Goal: Task Accomplishment & Management: Manage account settings

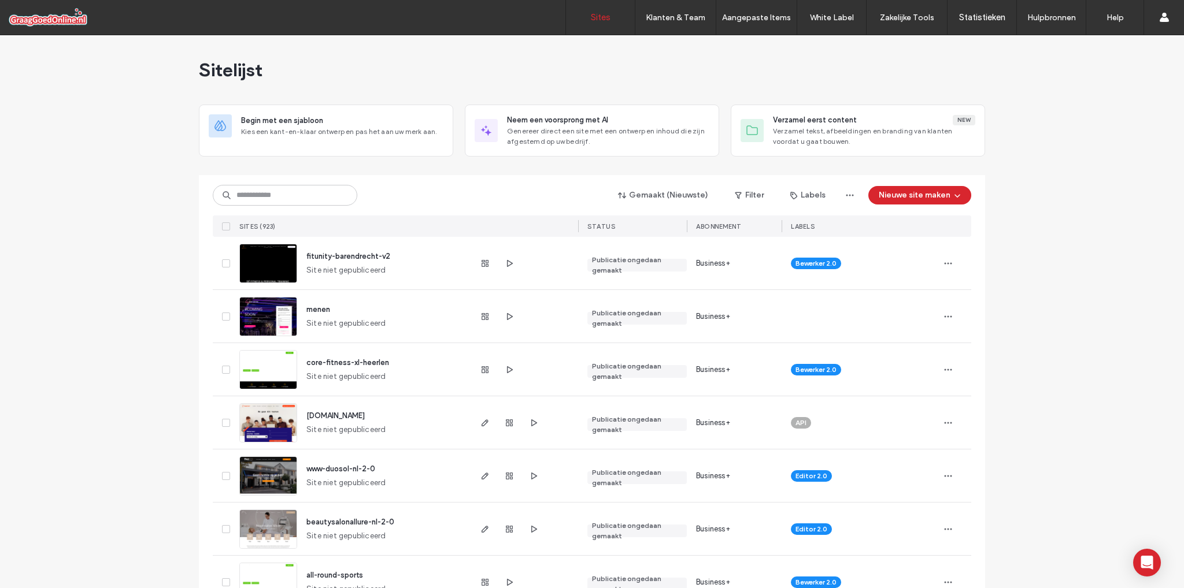
click at [312, 197] on input at bounding box center [285, 195] width 144 height 21
type input "***"
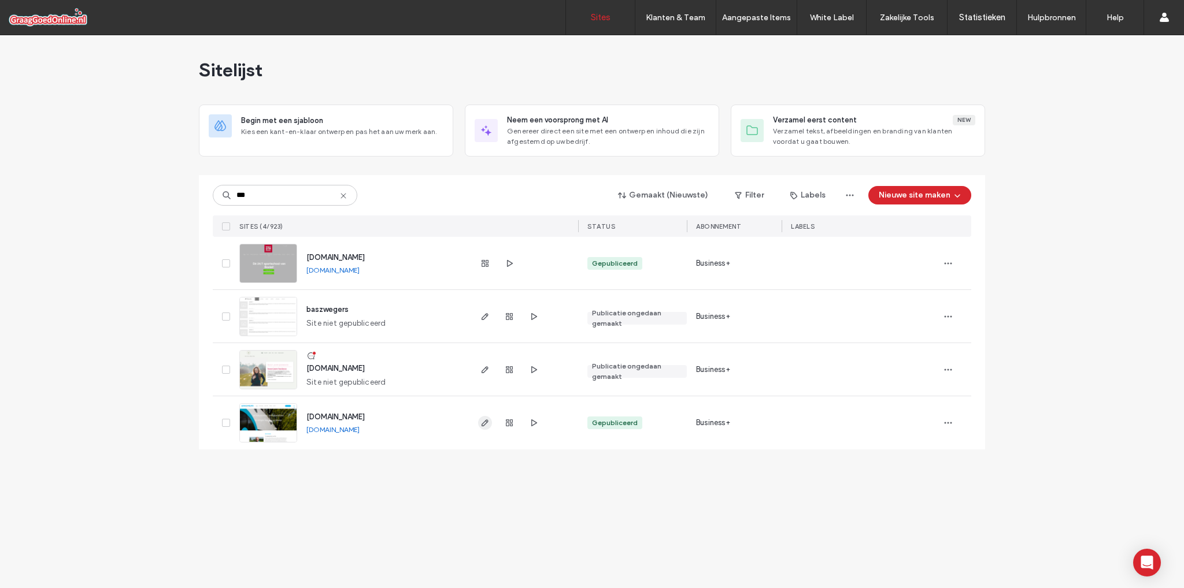
click at [481, 423] on icon "button" at bounding box center [484, 422] width 9 height 9
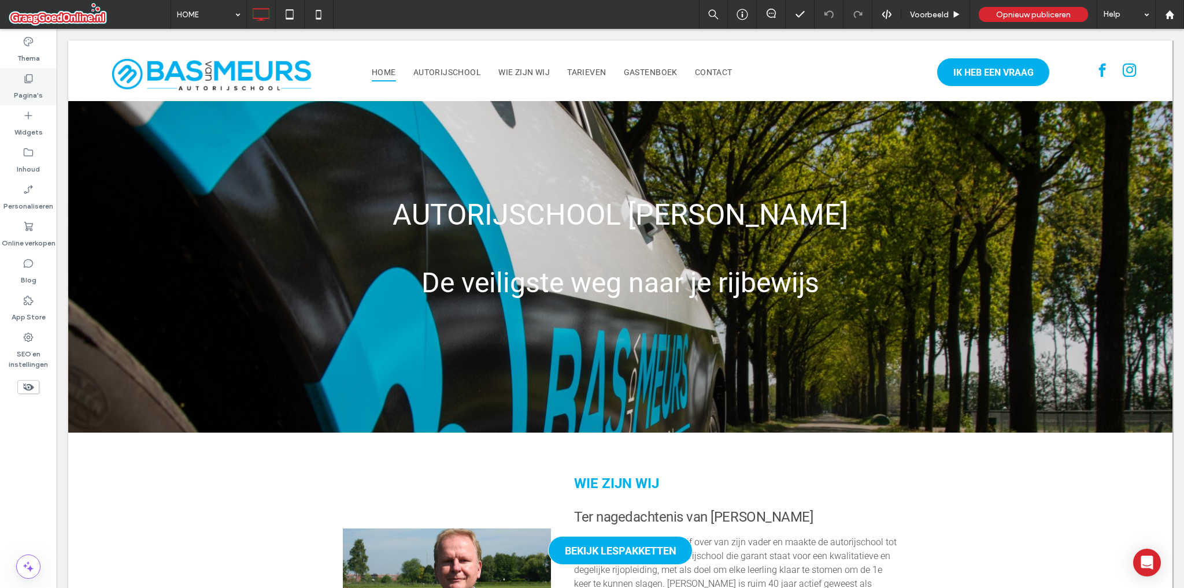
click at [28, 80] on icon at bounding box center [29, 79] width 12 height 12
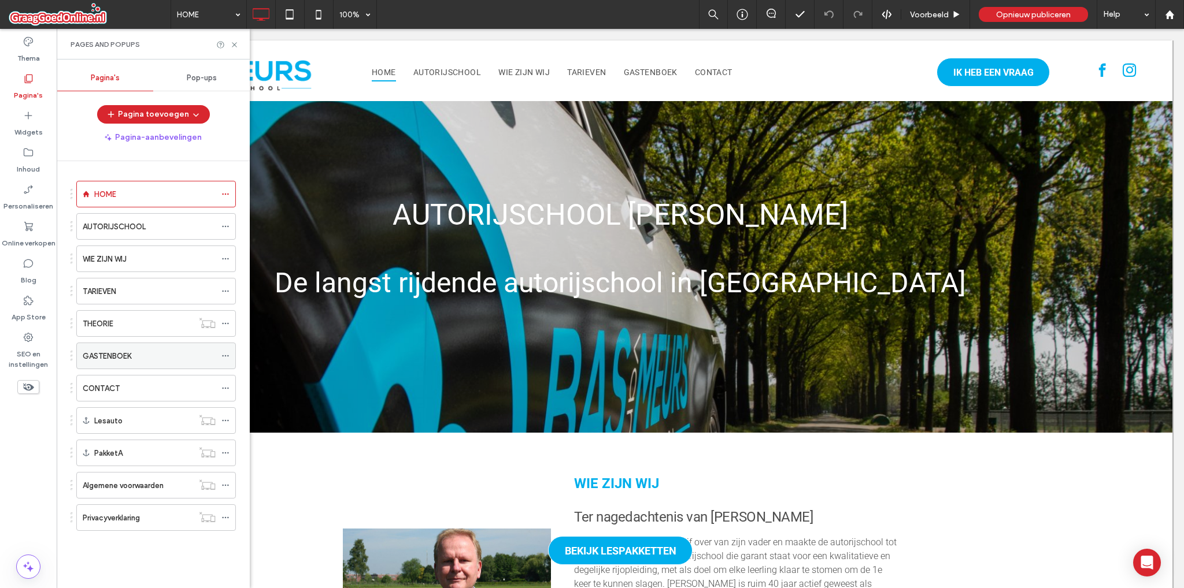
click at [222, 354] on icon at bounding box center [225, 356] width 8 height 8
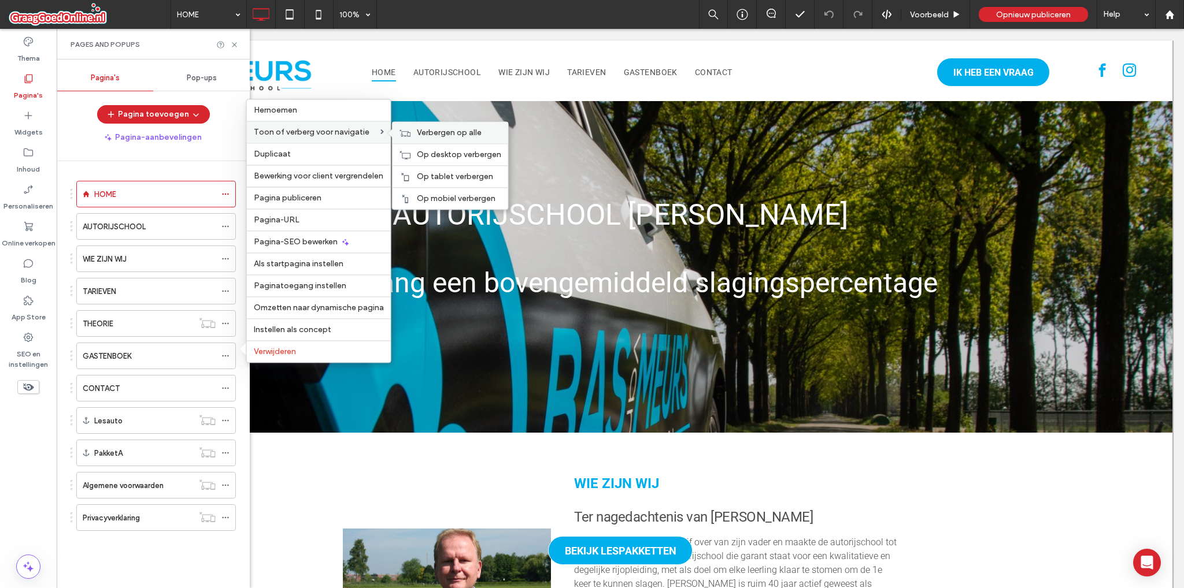
click at [442, 141] on div "Verbergen op alle" at bounding box center [450, 132] width 116 height 21
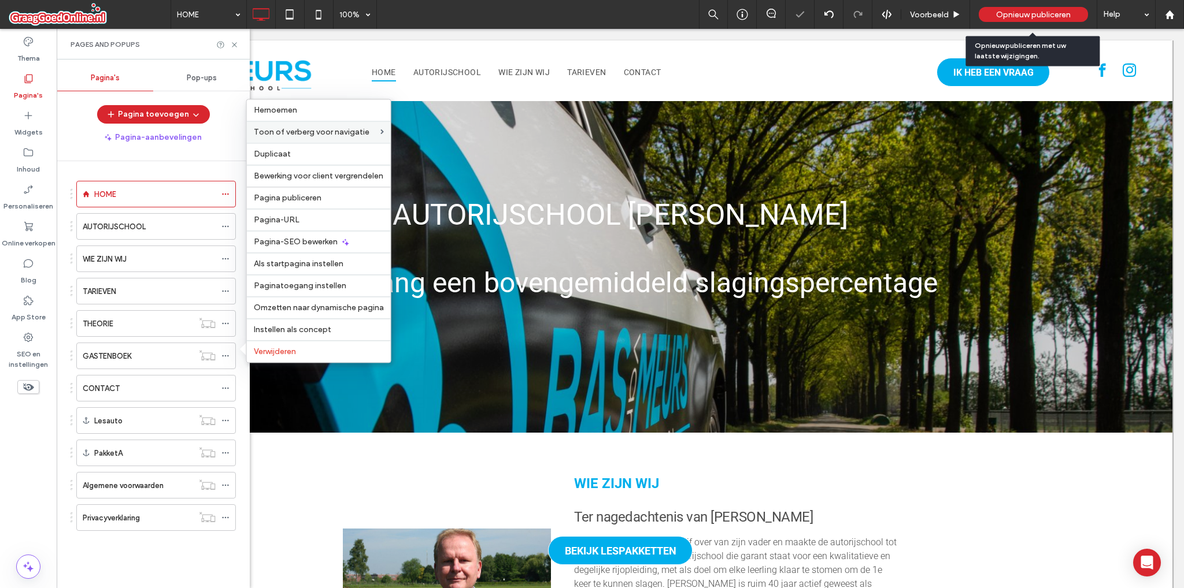
click at [1030, 12] on span "Opnieuw publiceren" at bounding box center [1033, 15] width 75 height 10
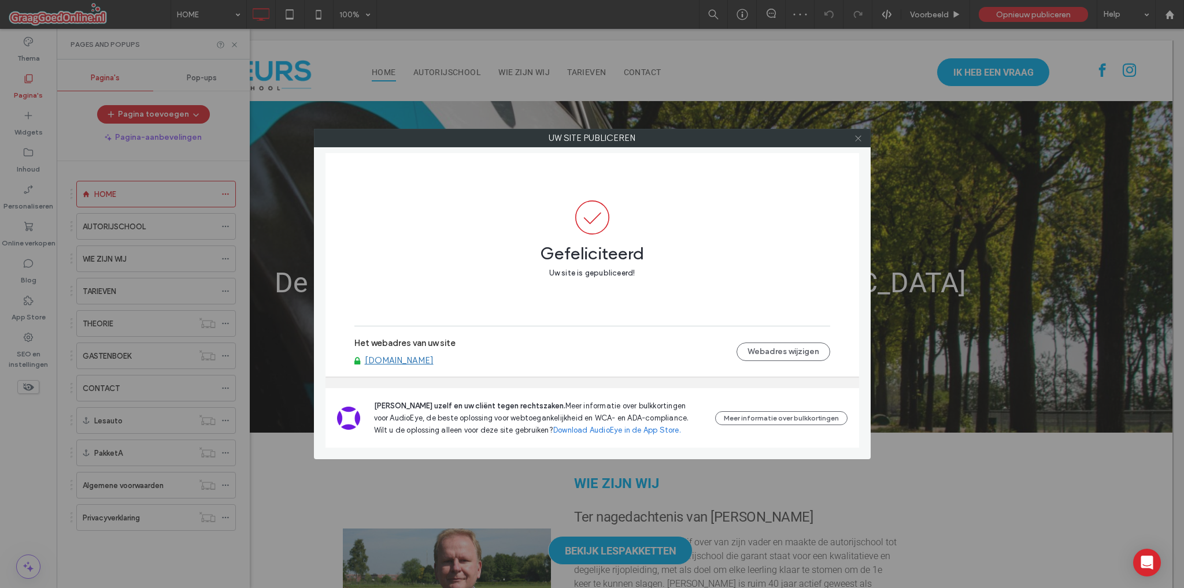
click at [858, 131] on span at bounding box center [858, 137] width 9 height 17
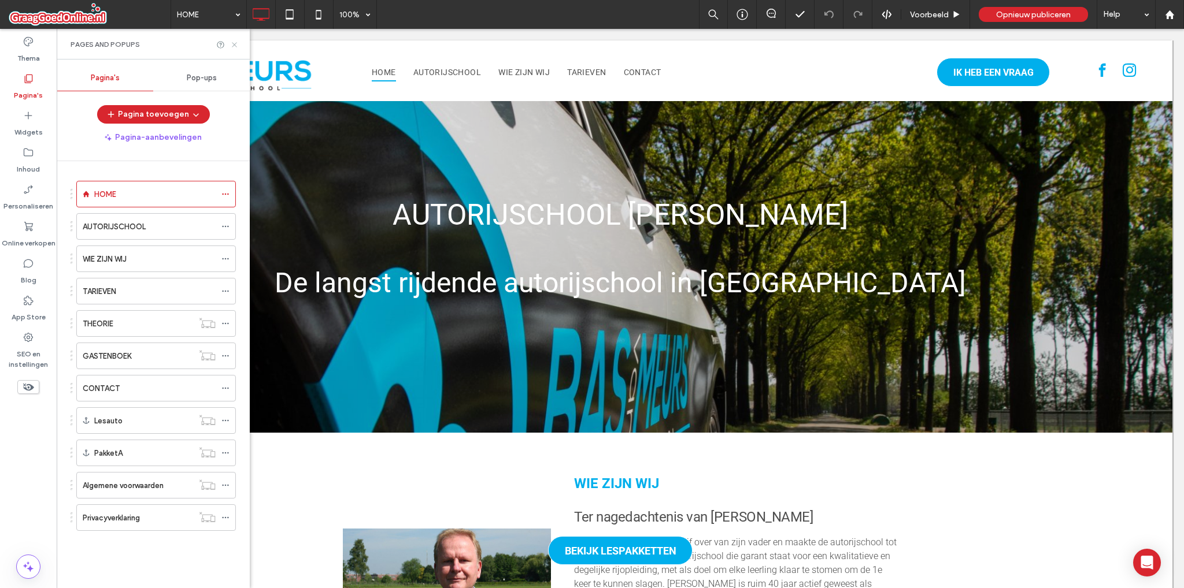
drag, startPoint x: 233, startPoint y: 40, endPoint x: 279, endPoint y: 190, distance: 157.1
click at [233, 40] on icon at bounding box center [234, 44] width 9 height 9
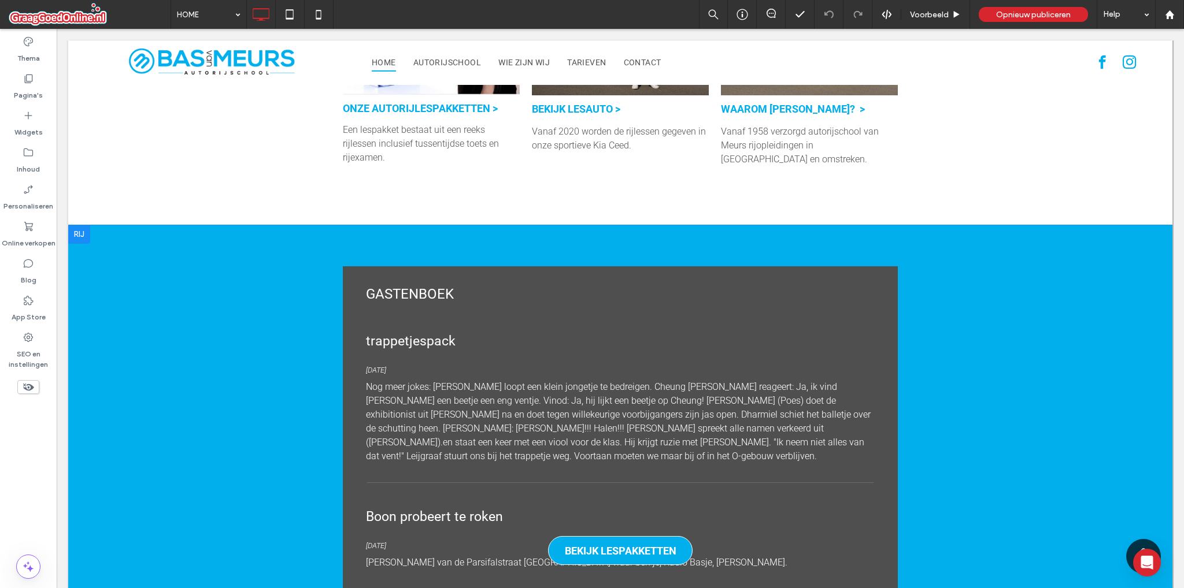
scroll to position [983, 0]
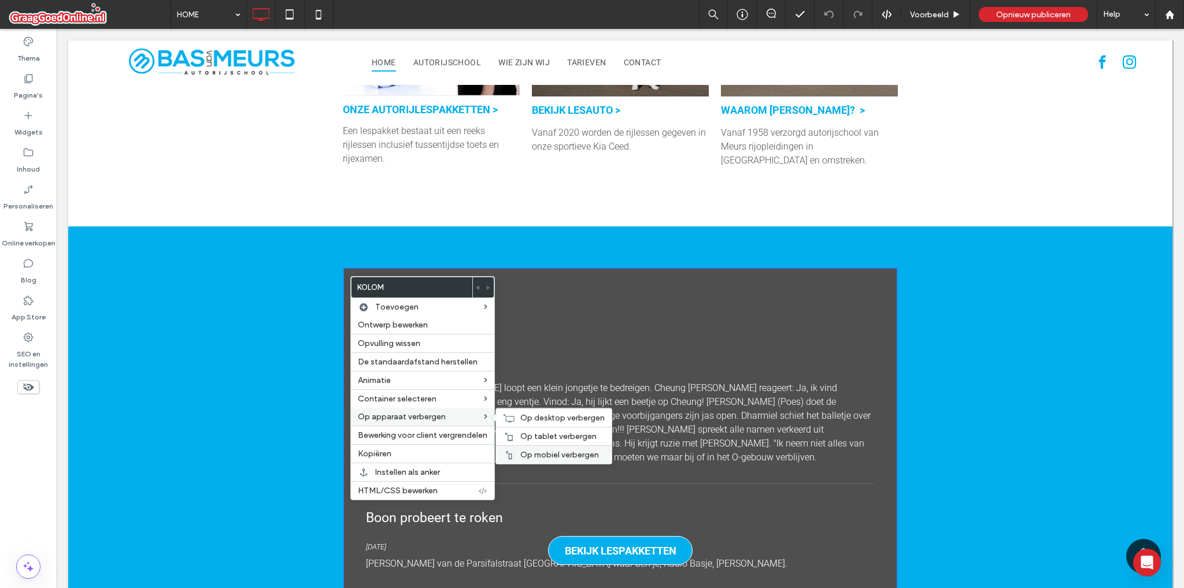
click at [550, 447] on div "Op mobiel verbergen" at bounding box center [554, 455] width 116 height 18
click at [550, 435] on span "Op tablet verbergen" at bounding box center [558, 437] width 76 height 10
drag, startPoint x: 547, startPoint y: 419, endPoint x: 570, endPoint y: 412, distance: 24.7
click at [546, 419] on span "Op desktop verbergen" at bounding box center [562, 418] width 84 height 10
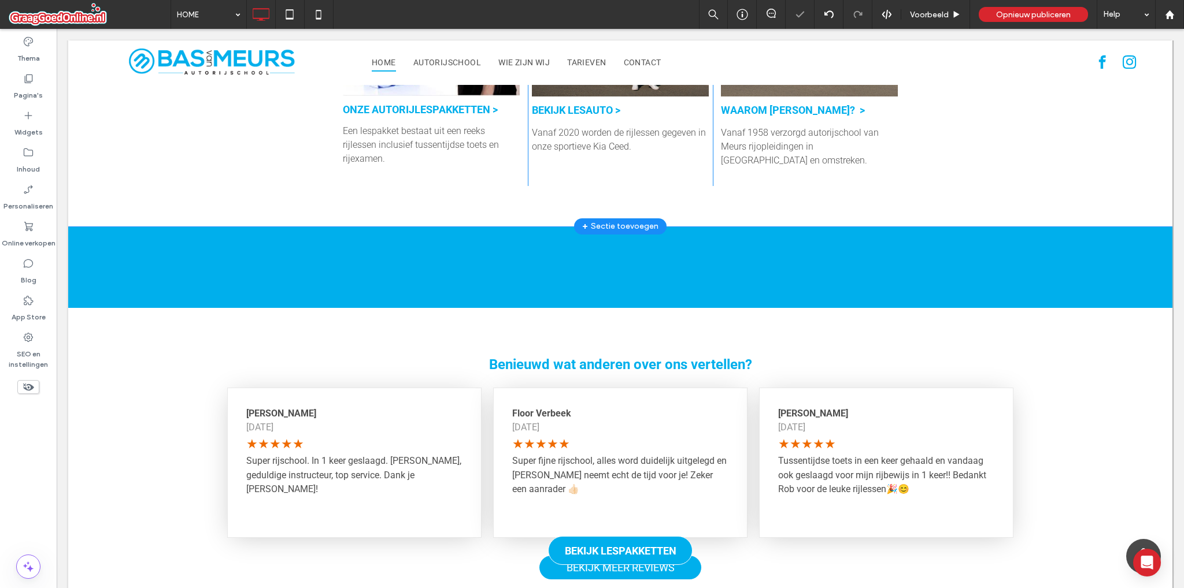
click at [1002, 209] on section "Onze autorijlespakketten > Een lespakket bestaat uit een reeks rijlessen inclus…" at bounding box center [620, 82] width 1104 height 288
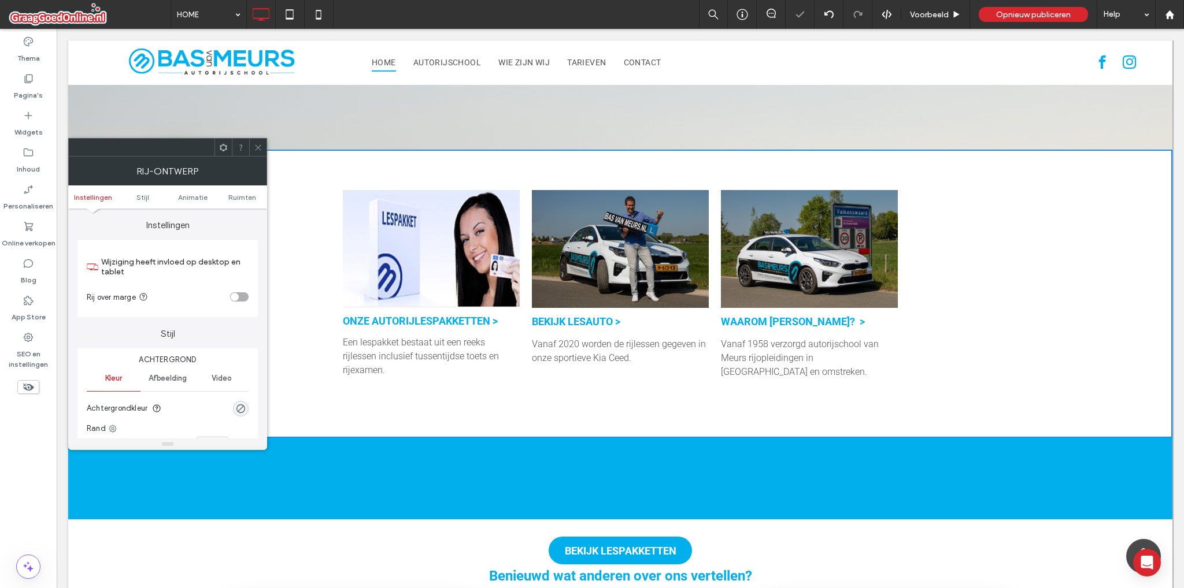
scroll to position [578, 0]
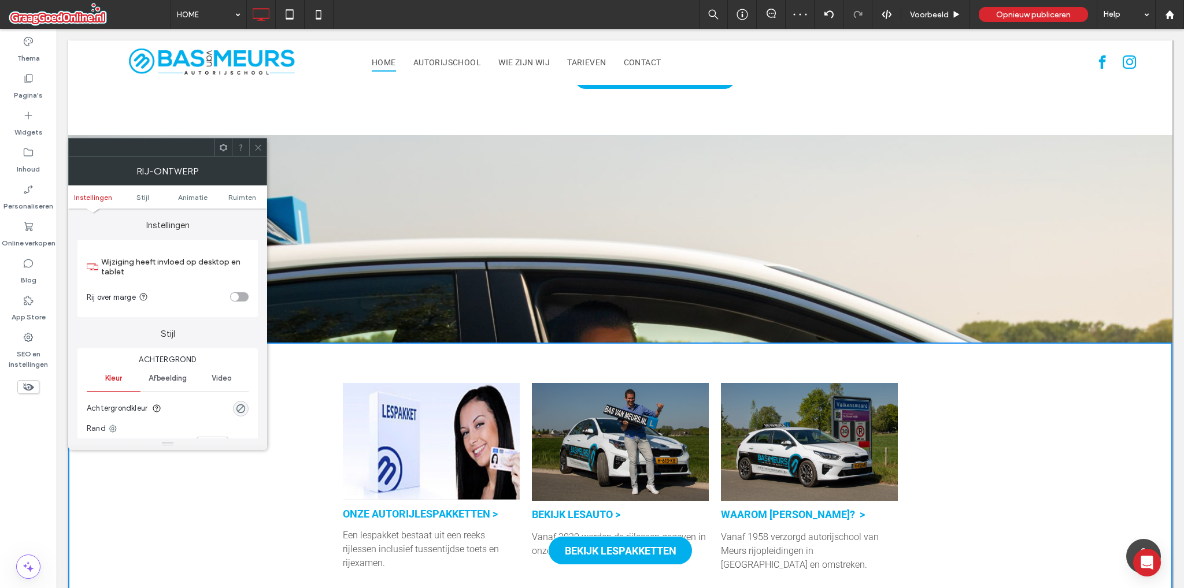
click at [260, 151] on span at bounding box center [258, 147] width 9 height 17
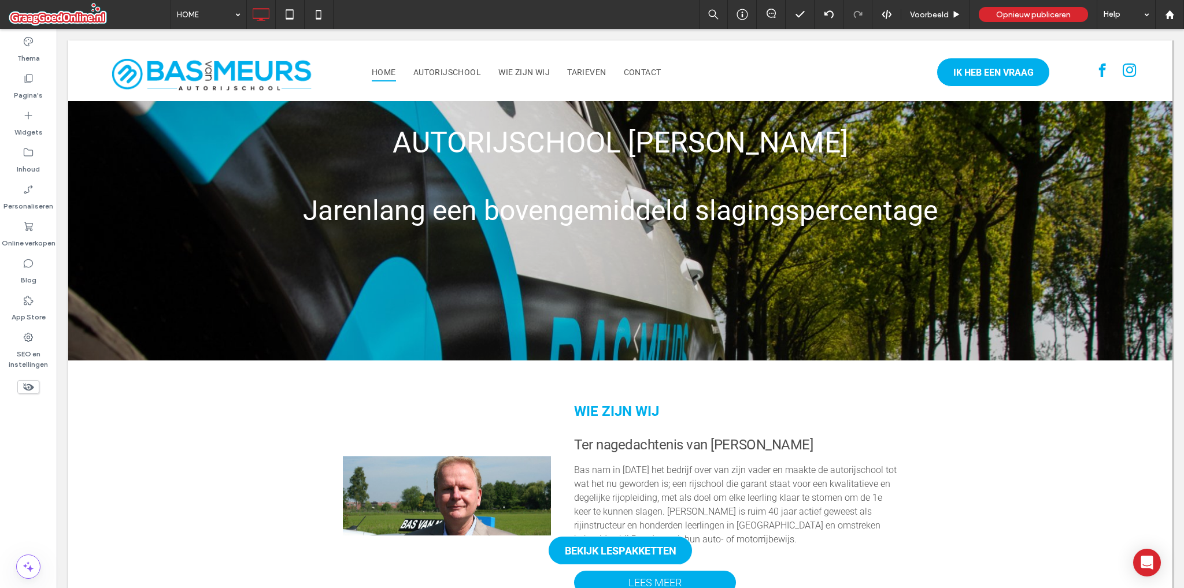
scroll to position [0, 0]
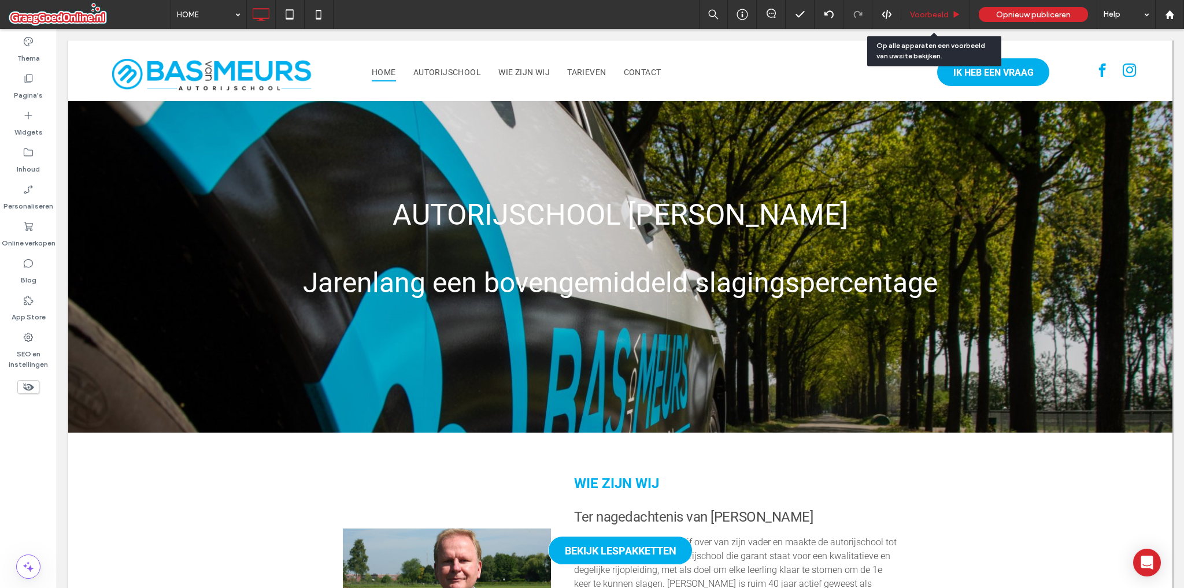
click at [950, 16] on div "Voorbeeld" at bounding box center [935, 15] width 68 height 10
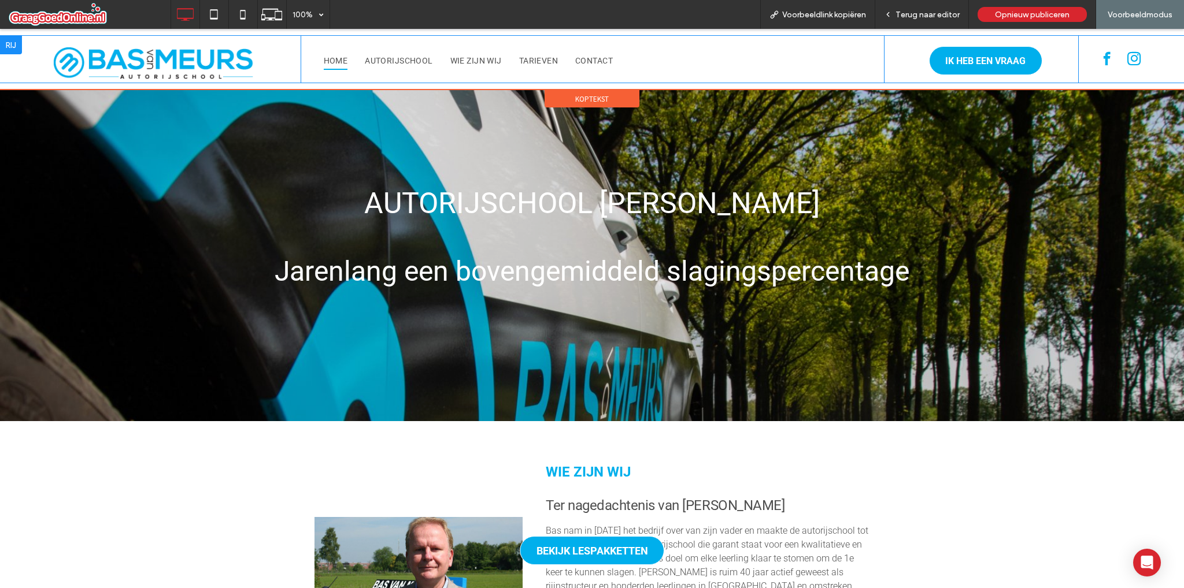
click at [406, 73] on div "HOME AUTORIJSCHOOL WIE ZIJN WIJ TARIEVEN CONTACT Click To Paste" at bounding box center [592, 59] width 583 height 47
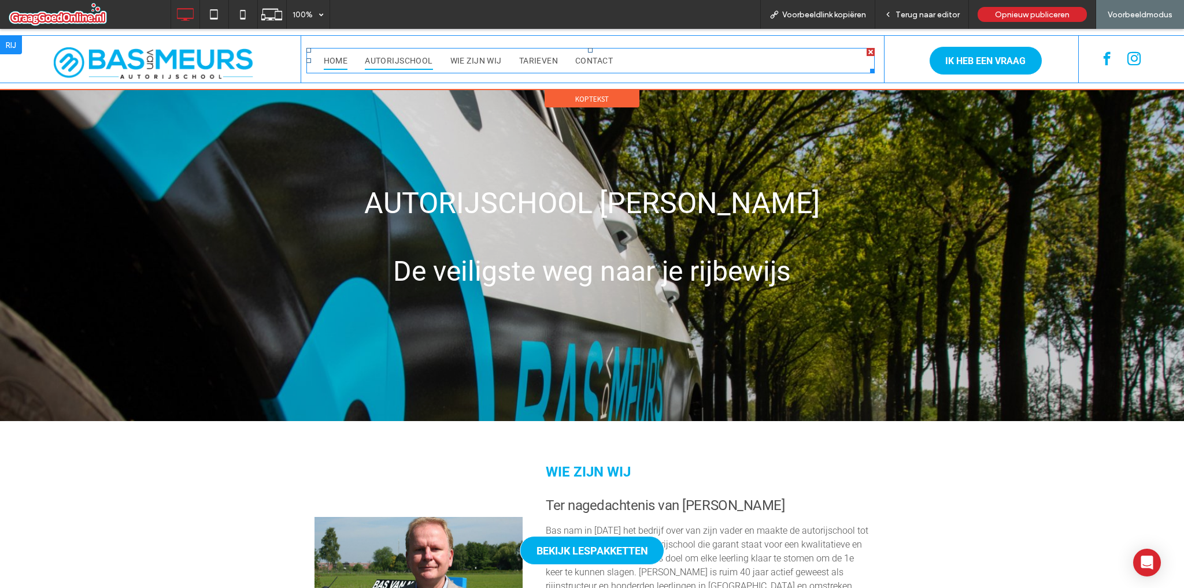
click at [408, 66] on span "AUTORIJSCHOOL" at bounding box center [399, 61] width 68 height 18
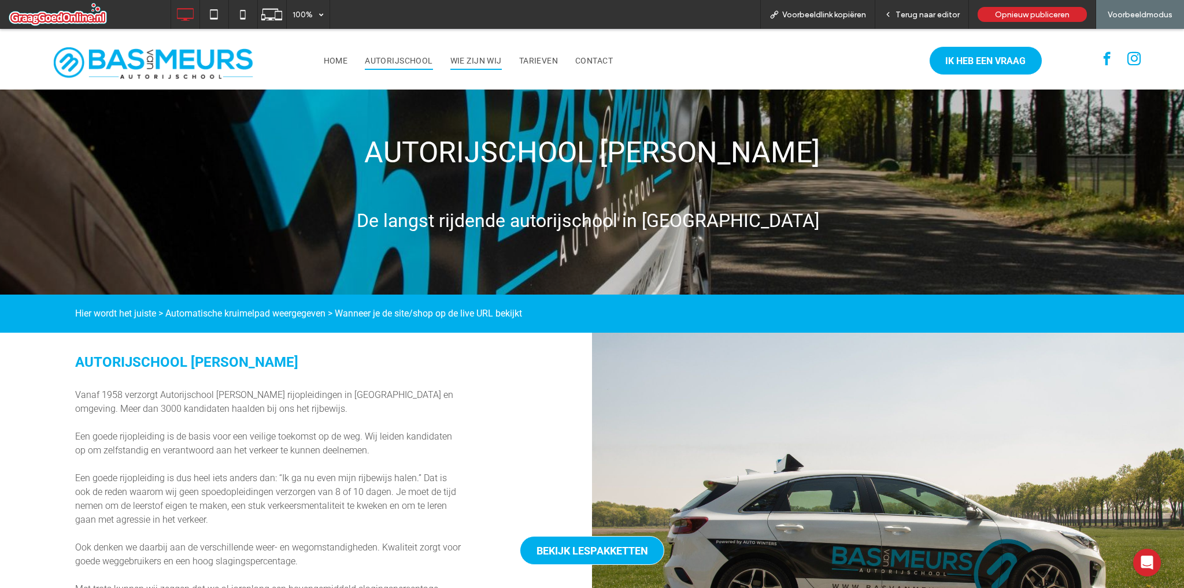
click at [479, 66] on span "WIE ZIJN WIJ" at bounding box center [475, 61] width 51 height 18
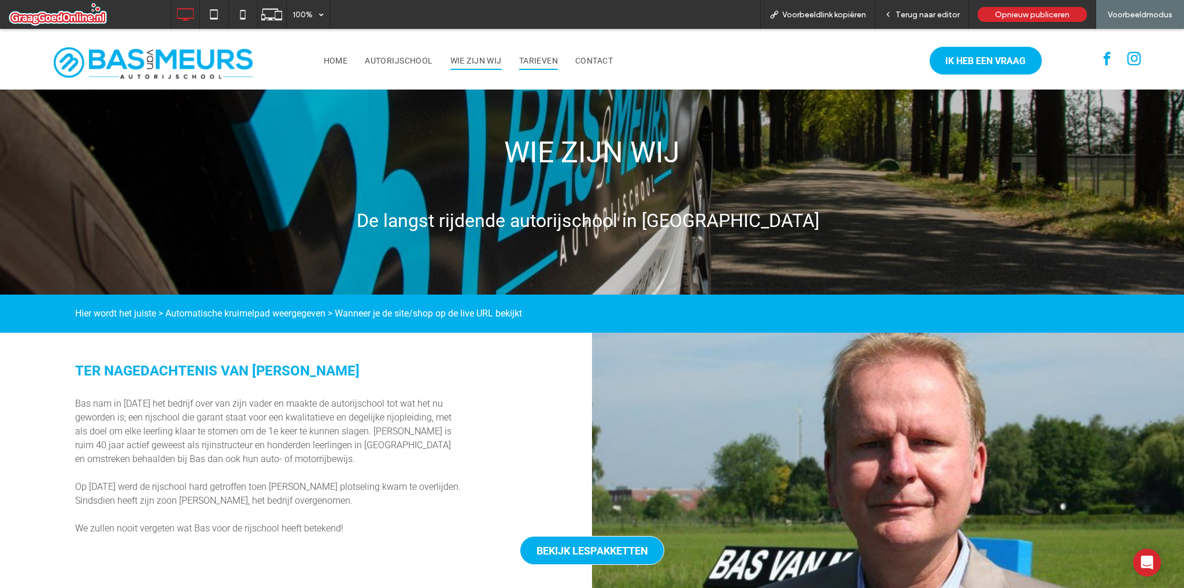
click at [531, 65] on span "TARIEVEN" at bounding box center [538, 61] width 39 height 18
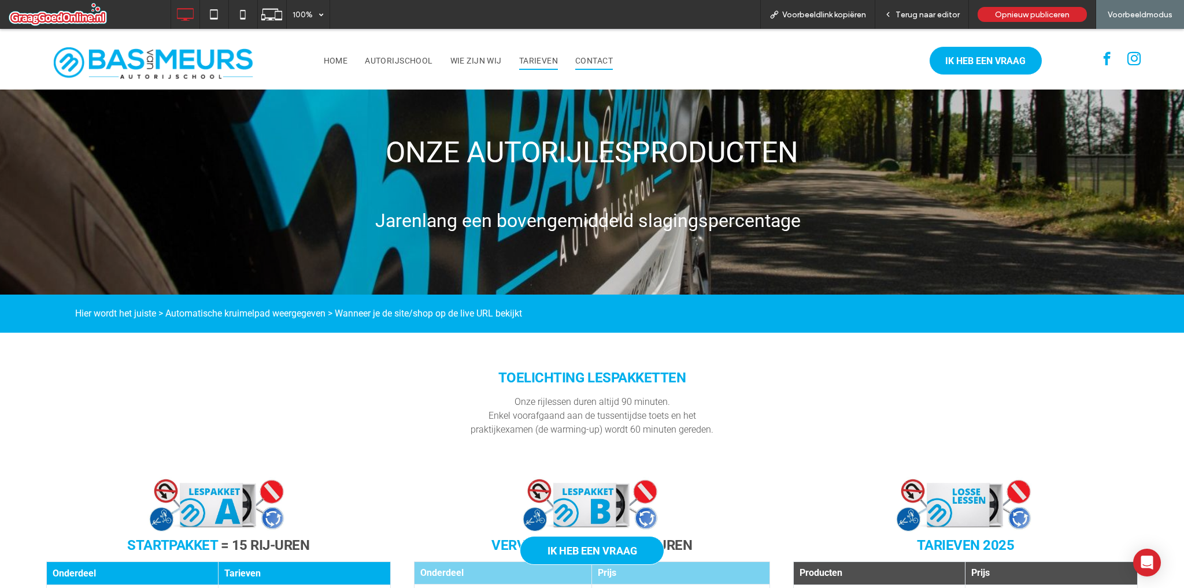
click at [597, 56] on span "CONTACT" at bounding box center [594, 61] width 38 height 18
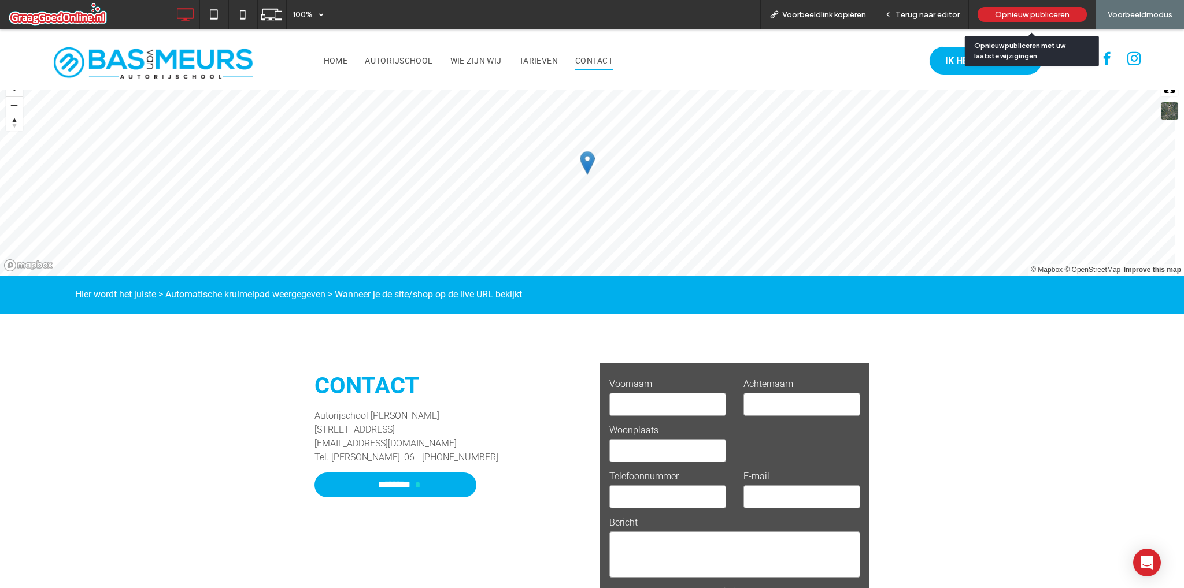
click at [1007, 14] on span "Opnieuw publiceren" at bounding box center [1032, 15] width 75 height 10
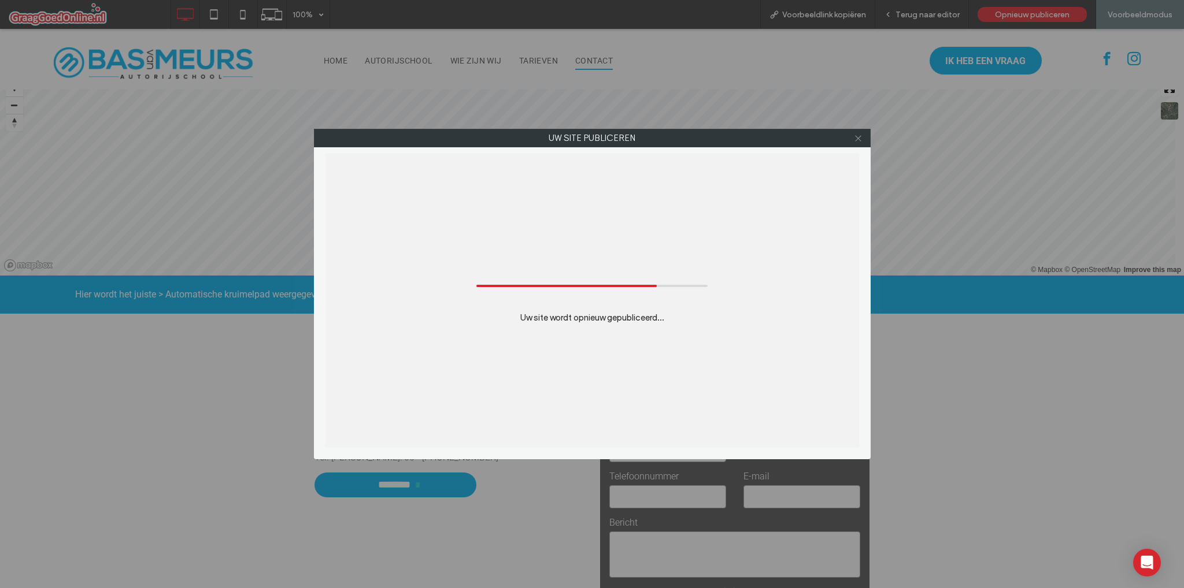
click at [860, 139] on icon at bounding box center [858, 138] width 9 height 9
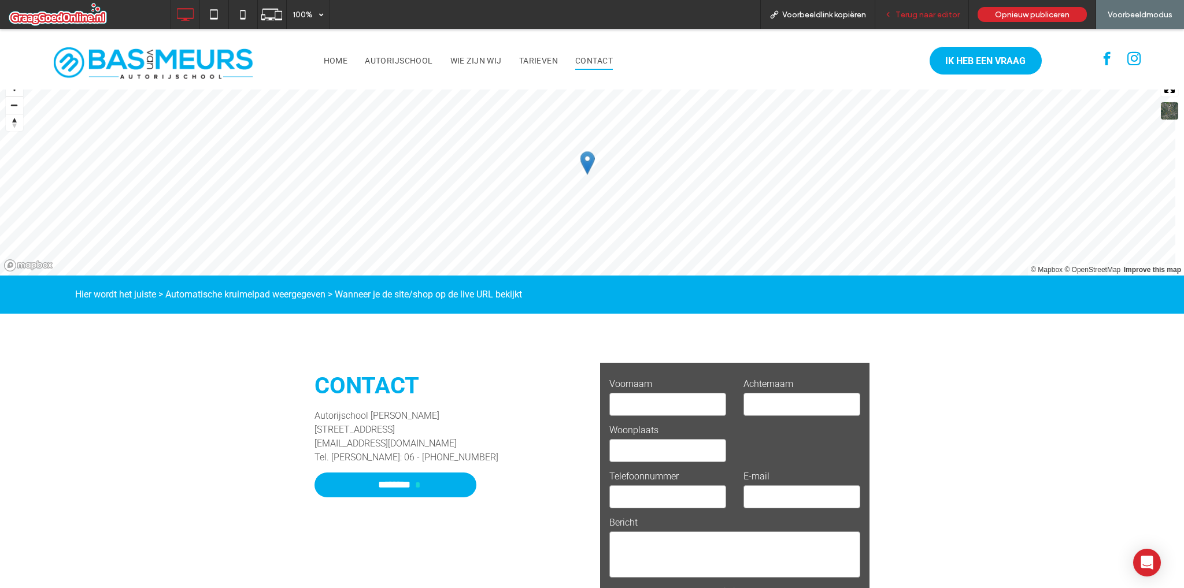
click at [905, 17] on span "Terug naar editor" at bounding box center [927, 15] width 64 height 10
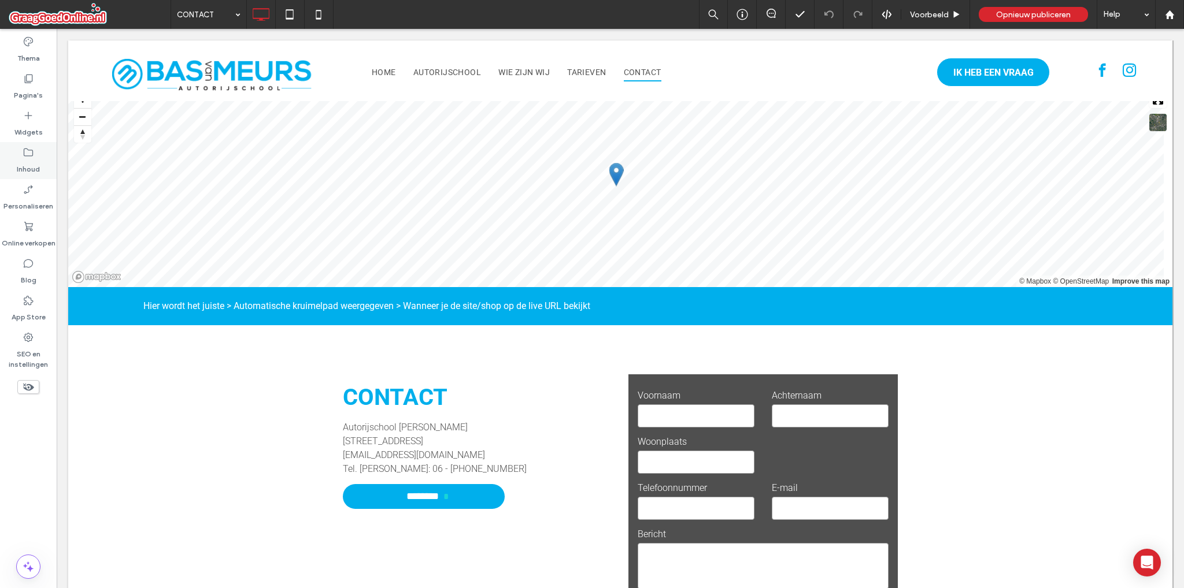
click at [35, 166] on label "Inhoud" at bounding box center [28, 166] width 23 height 16
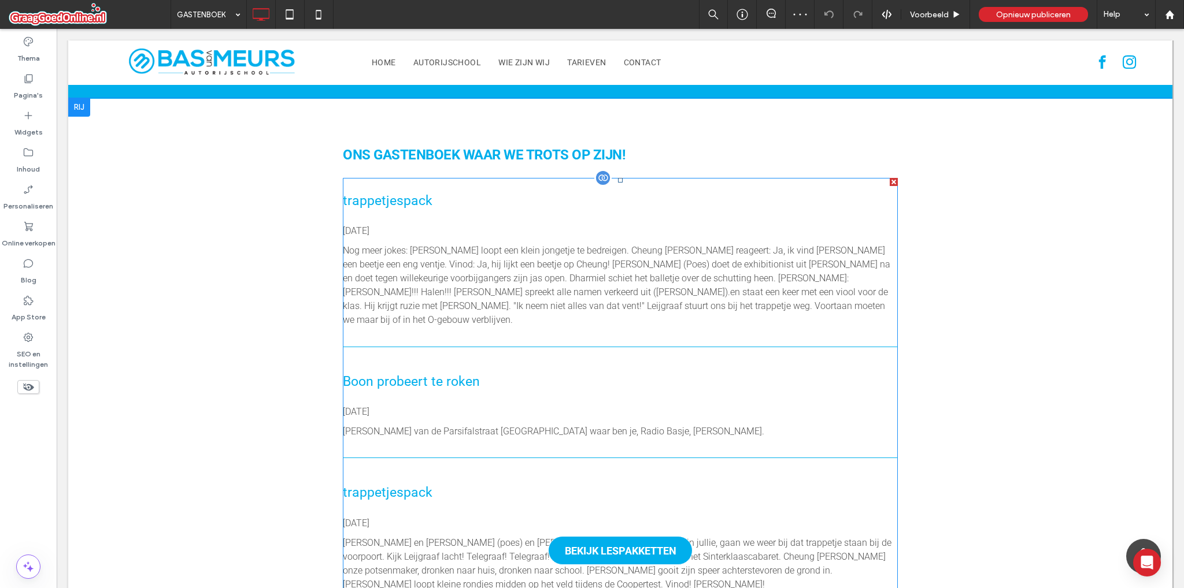
scroll to position [578, 0]
click at [507, 273] on p "Nog meer jokes: Olav loopt een klein jongetje te bedreigen. Cheung King Lee rea…" at bounding box center [620, 285] width 555 height 83
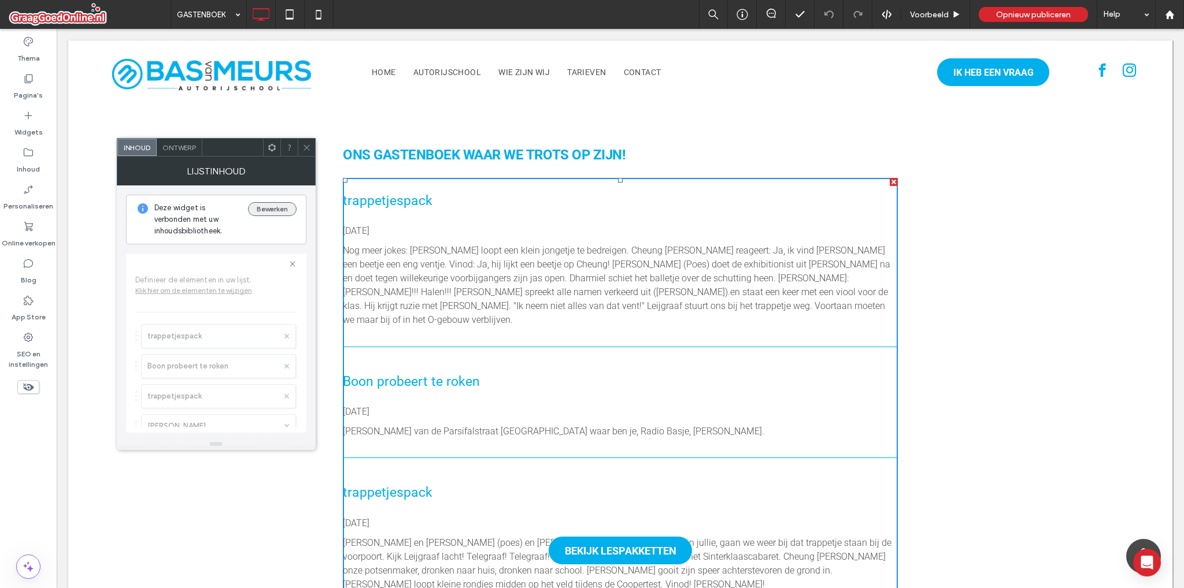
click at [280, 211] on button "Bewerken" at bounding box center [272, 209] width 49 height 14
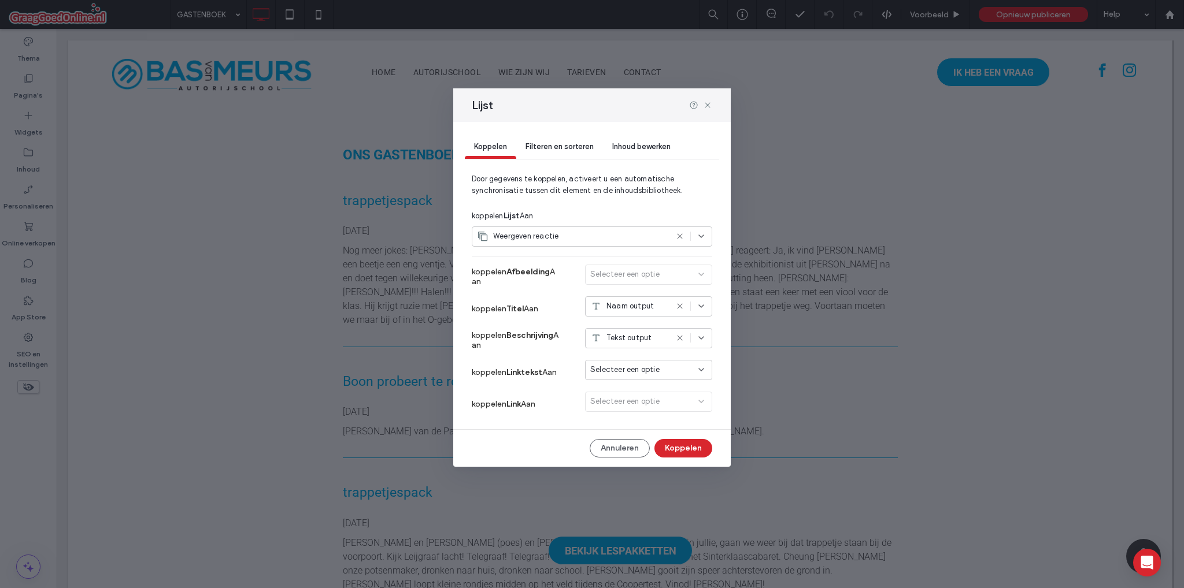
click at [706, 112] on div "Lijst" at bounding box center [591, 105] width 277 height 34
click at [705, 103] on icon at bounding box center [707, 105] width 9 height 9
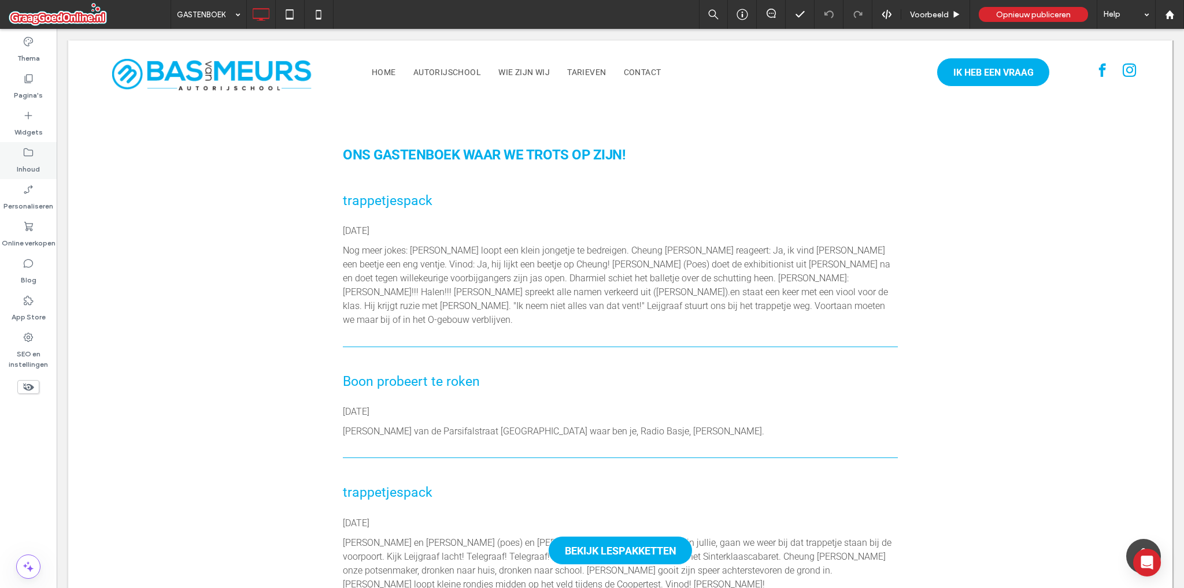
drag, startPoint x: 23, startPoint y: 157, endPoint x: 38, endPoint y: 157, distance: 15.0
click at [24, 157] on icon at bounding box center [29, 153] width 12 height 12
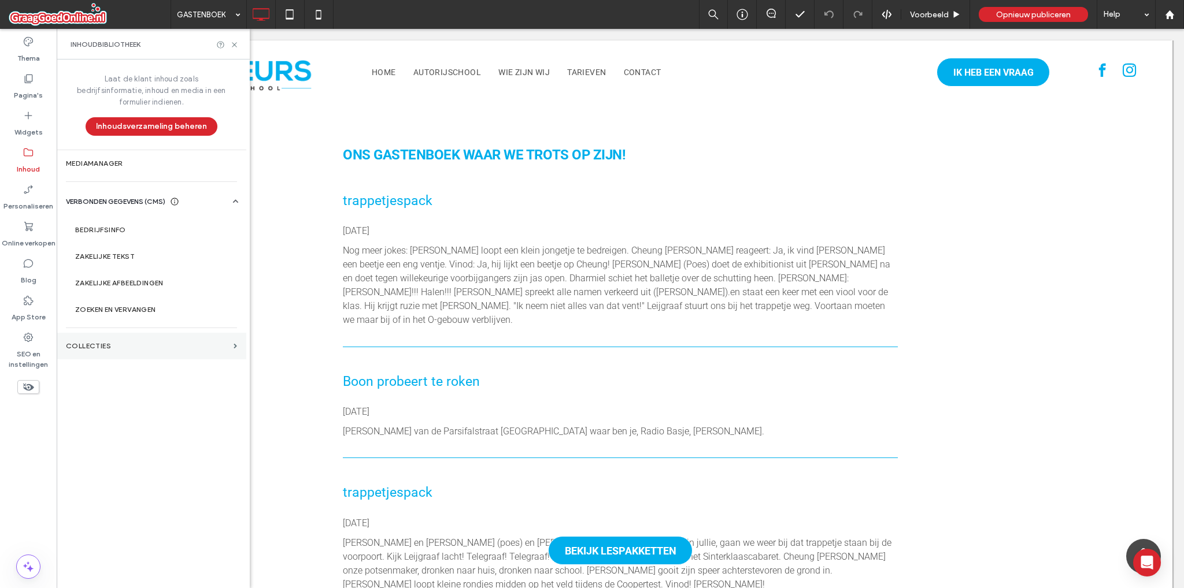
click at [139, 336] on section "COLLECTIES" at bounding box center [152, 346] width 190 height 27
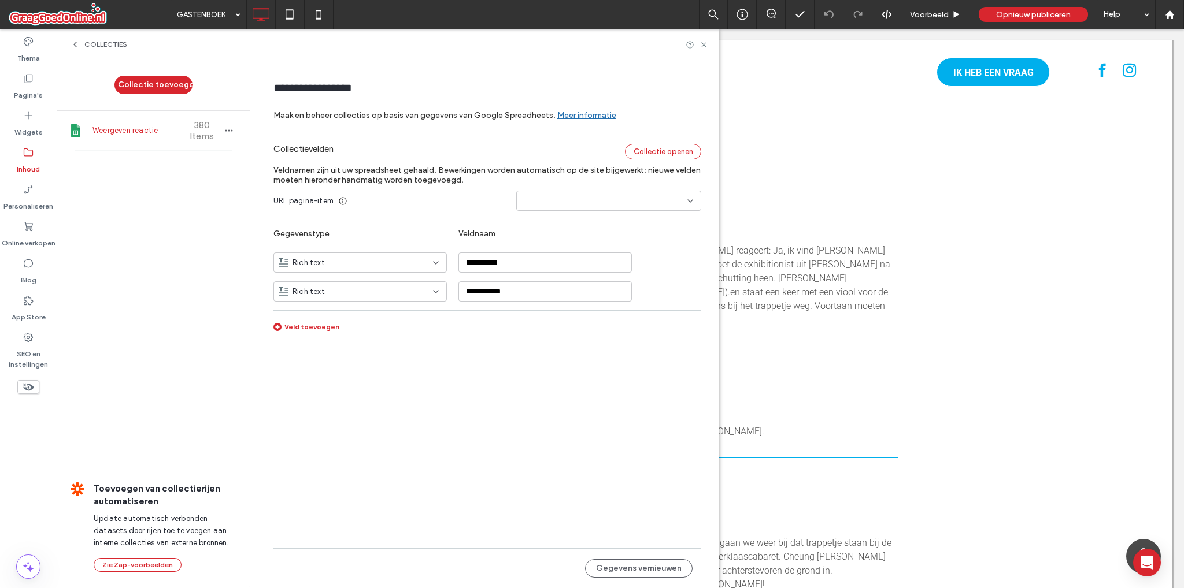
click at [657, 153] on div "Collectie openen" at bounding box center [663, 152] width 76 height 16
click at [495, 268] on input "**********" at bounding box center [544, 263] width 173 height 20
click at [495, 265] on input "**********" at bounding box center [544, 263] width 173 height 20
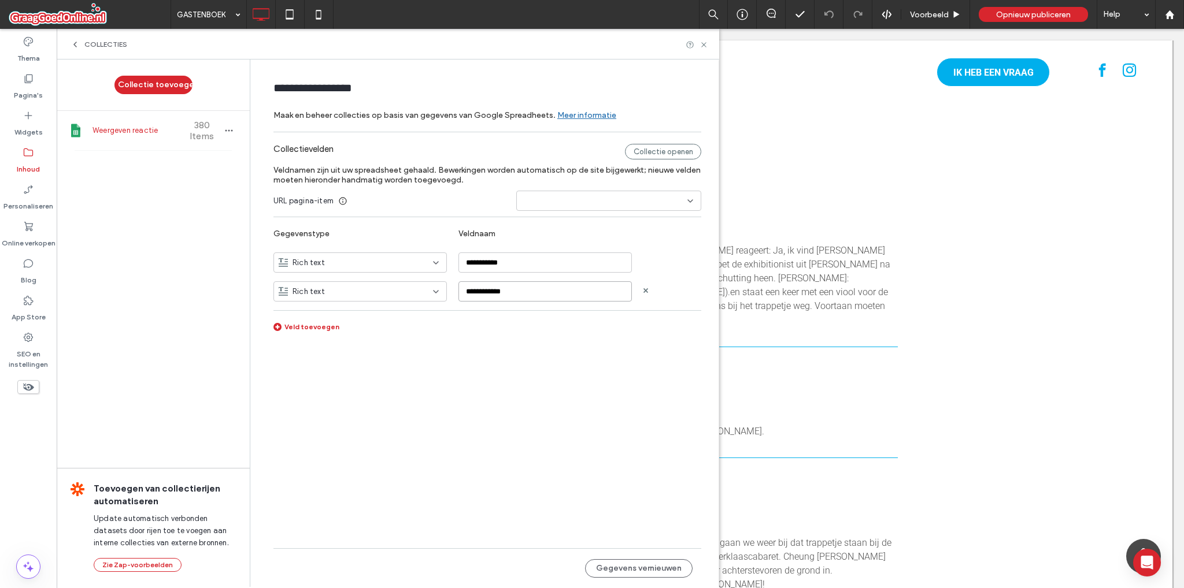
click at [507, 285] on input "**********" at bounding box center [544, 291] width 173 height 20
click at [505, 260] on input "**********" at bounding box center [544, 263] width 173 height 20
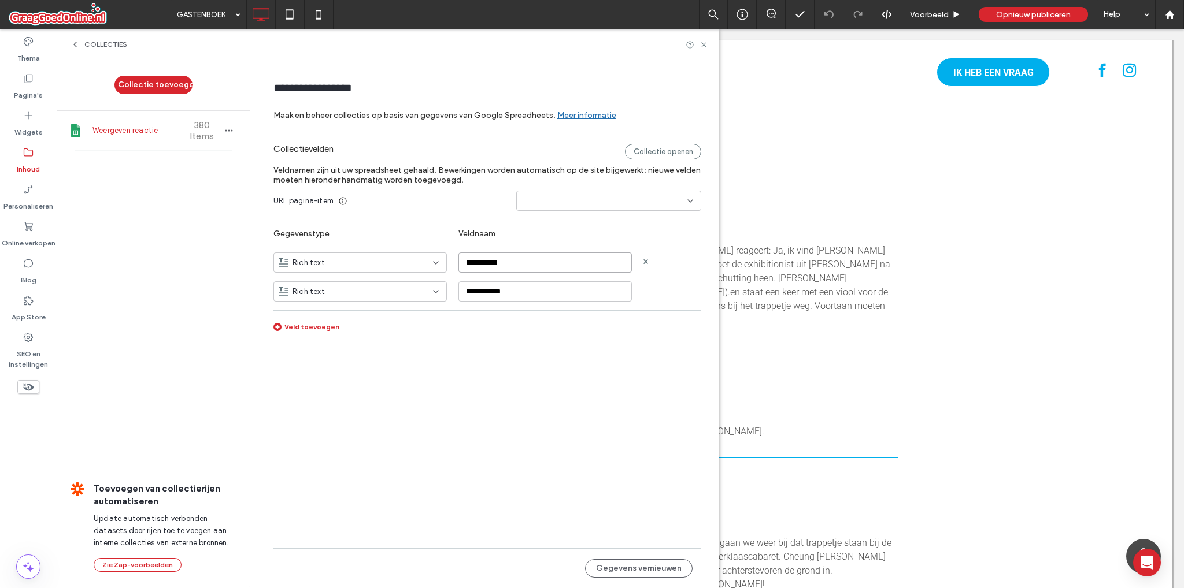
click at [505, 260] on input "**********" at bounding box center [544, 263] width 173 height 20
click at [511, 296] on input "**********" at bounding box center [544, 291] width 173 height 20
